Goal: Task Accomplishment & Management: Manage account settings

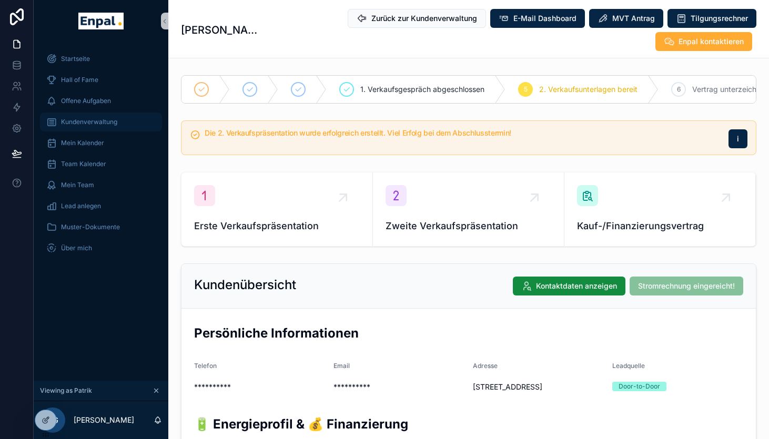
click at [87, 123] on span "Kundenverwaltung" at bounding box center [89, 122] width 56 height 8
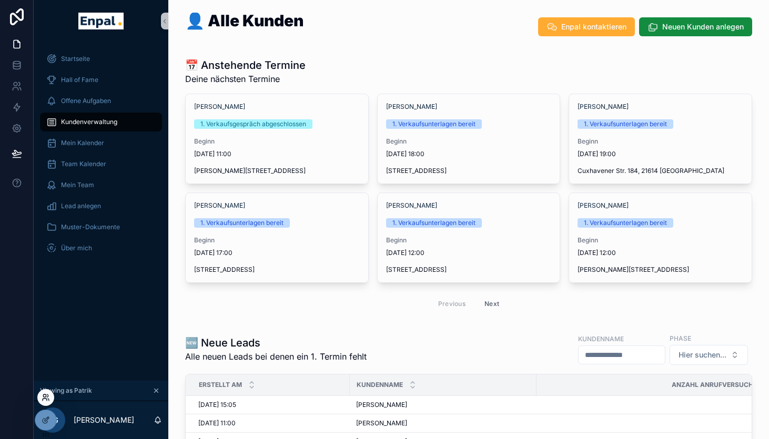
click at [45, 400] on icon at bounding box center [46, 398] width 8 height 8
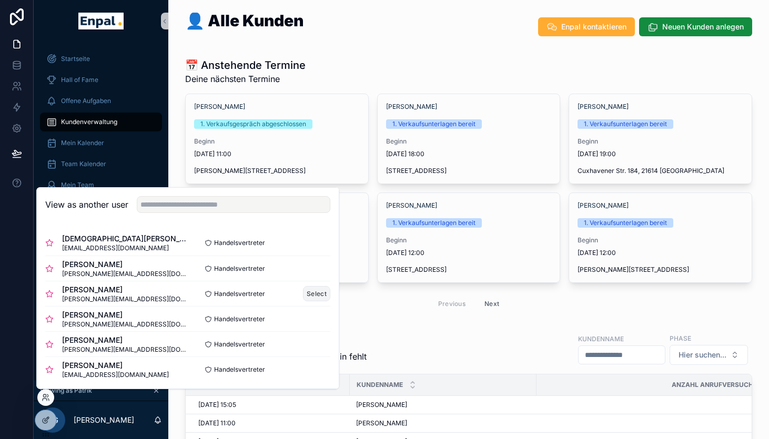
click at [312, 294] on button "Select" at bounding box center [316, 293] width 27 height 15
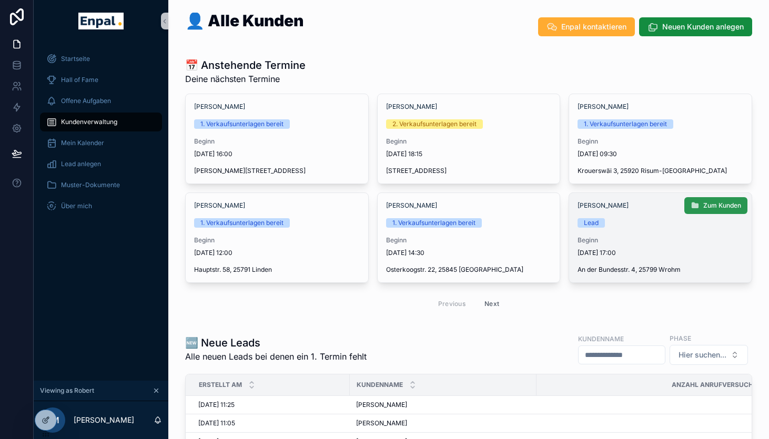
click at [711, 206] on span "Zum Kunden" at bounding box center [722, 206] width 38 height 8
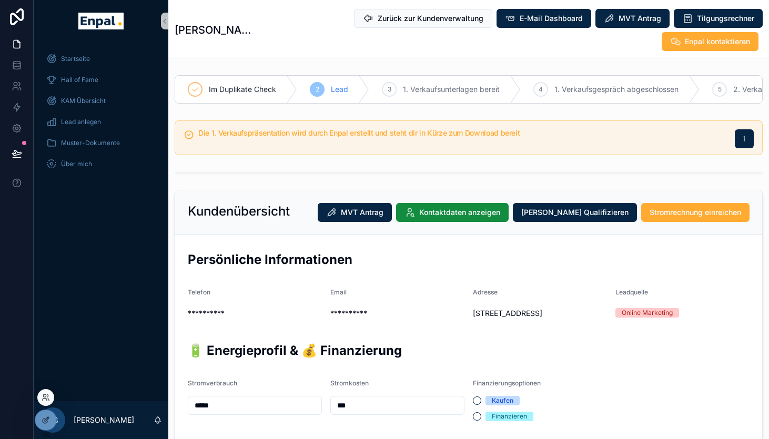
click at [46, 402] on div at bounding box center [45, 397] width 17 height 17
click at [46, 399] on icon at bounding box center [45, 400] width 4 height 2
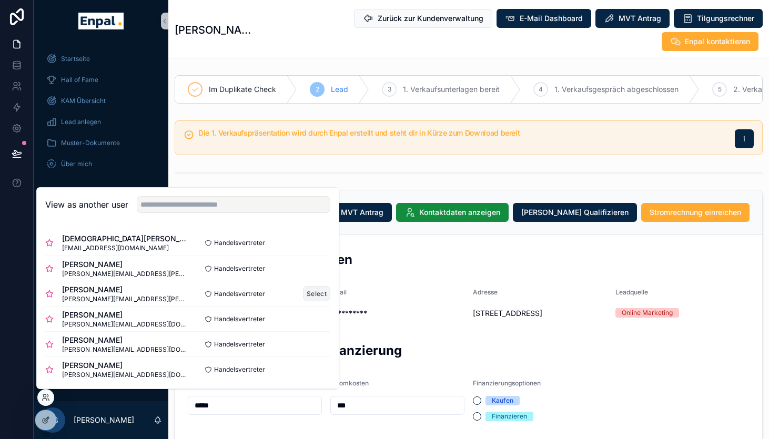
click at [316, 295] on button "Select" at bounding box center [316, 293] width 27 height 15
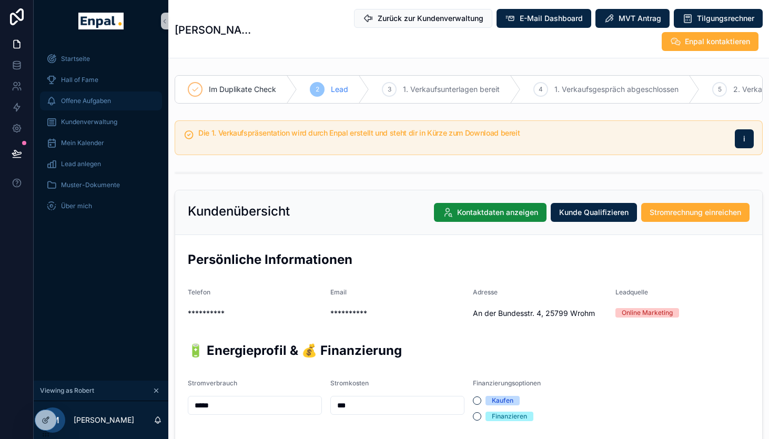
click at [83, 103] on span "Offene Aufgaben" at bounding box center [86, 101] width 50 height 8
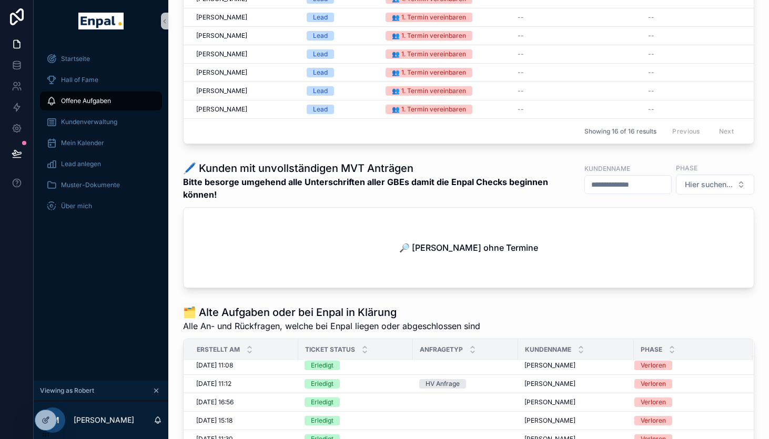
scroll to position [611, 0]
